Goal: Navigation & Orientation: Find specific page/section

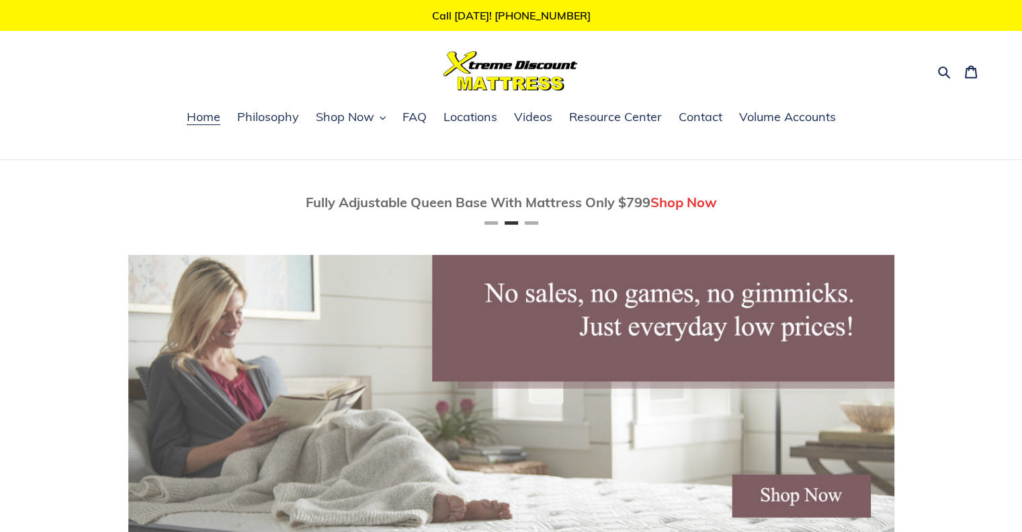
scroll to position [0, 766]
click at [484, 120] on span "Locations" at bounding box center [471, 117] width 54 height 16
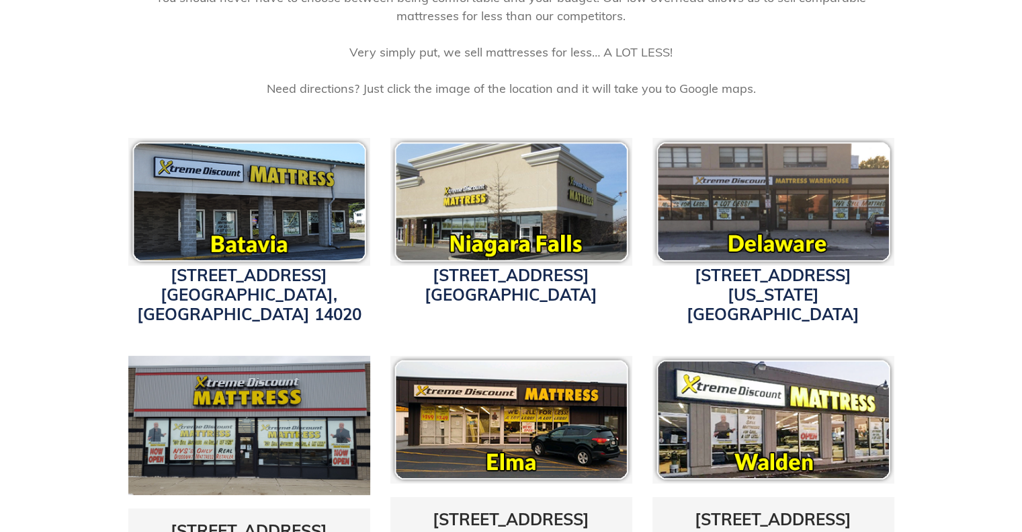
scroll to position [403, 0]
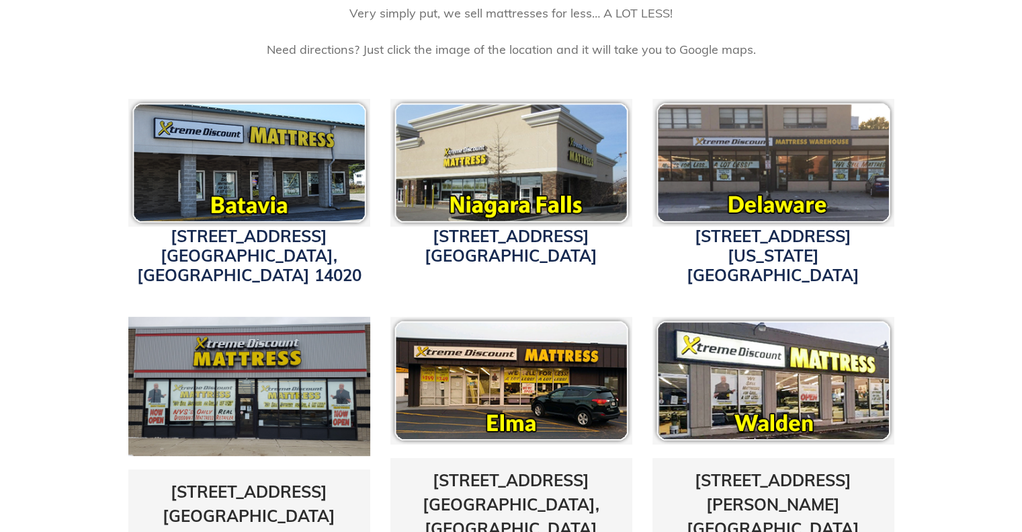
click at [728, 347] on img at bounding box center [774, 381] width 242 height 128
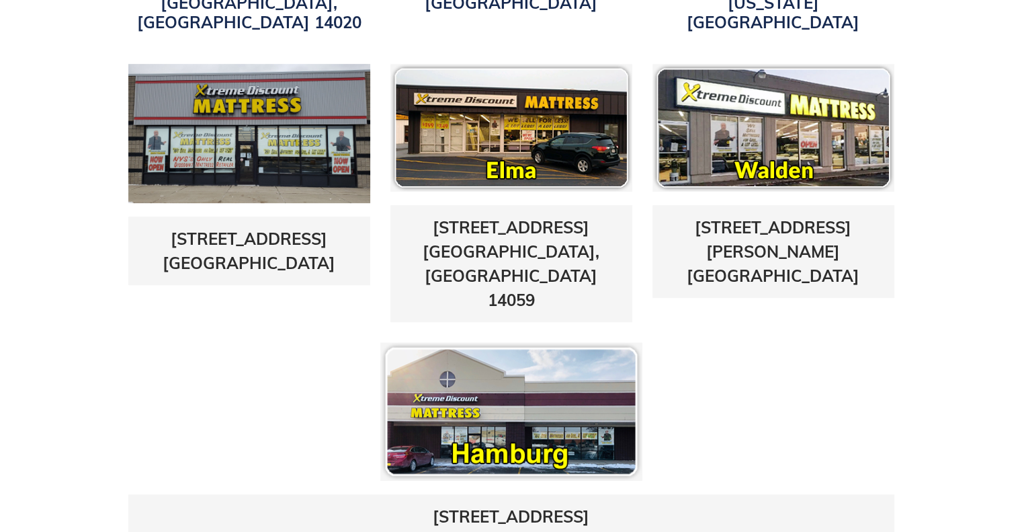
scroll to position [672, 0]
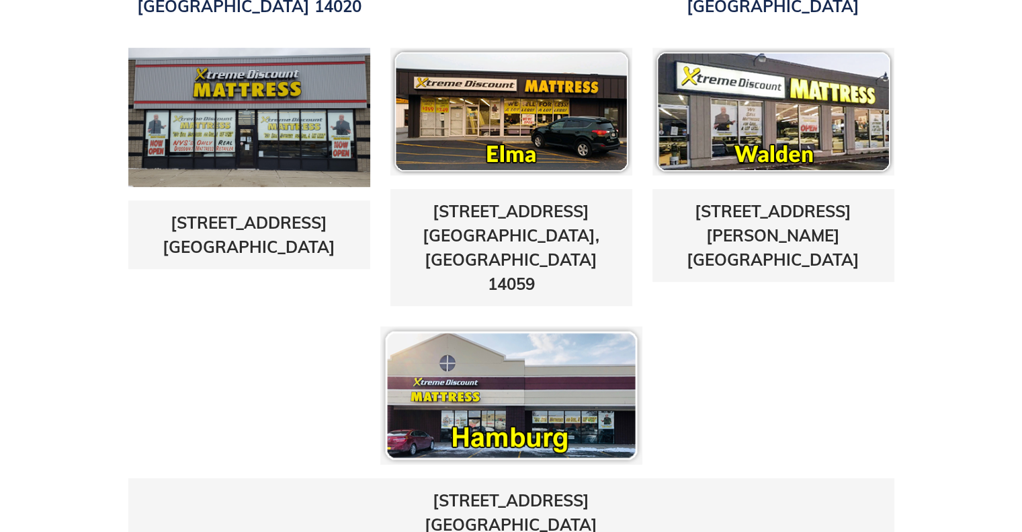
click at [733, 100] on img at bounding box center [774, 112] width 242 height 128
click at [756, 134] on img at bounding box center [774, 112] width 242 height 128
click at [756, 133] on img at bounding box center [774, 112] width 242 height 128
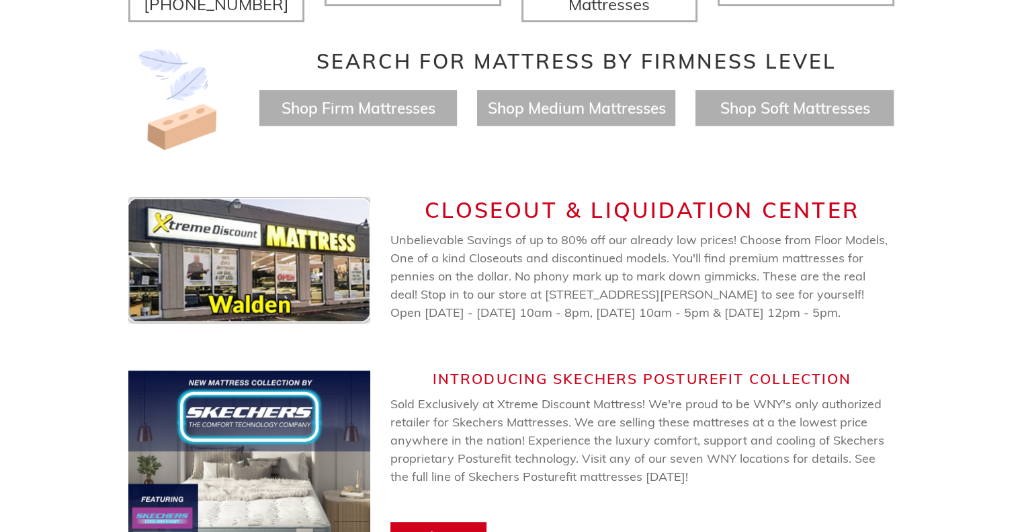
click at [763, 256] on span "Unbelievable Savings of up to 80% off our already low prices! Choose from Floor…" at bounding box center [638, 276] width 497 height 88
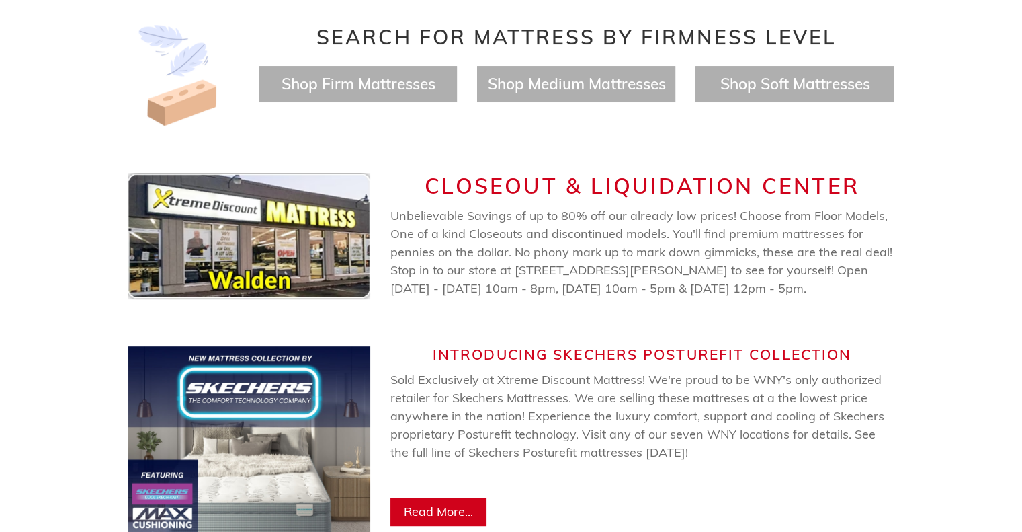
scroll to position [630, 0]
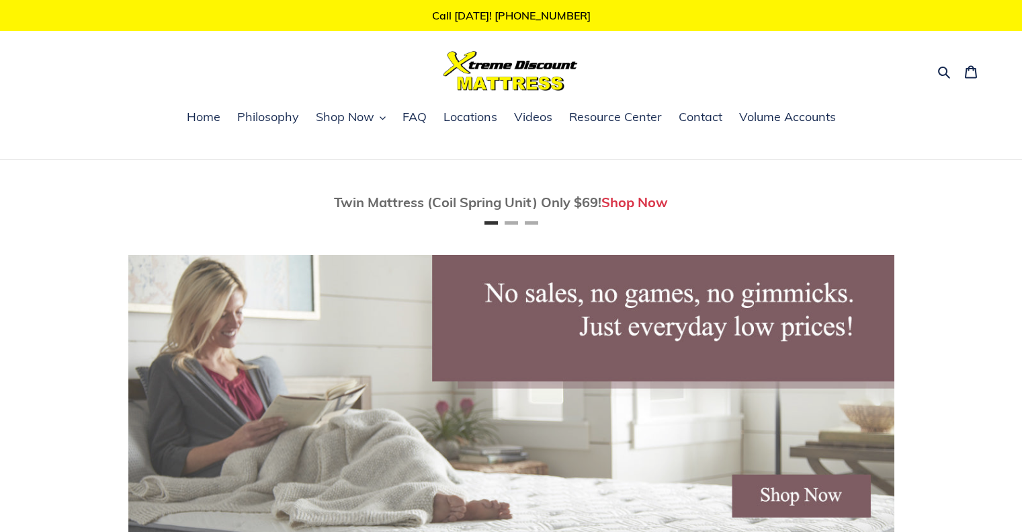
scroll to position [605, 0]
